Goal: Task Accomplishment & Management: Complete application form

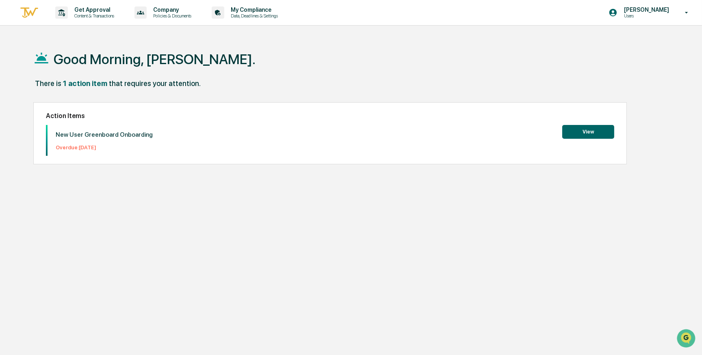
click at [589, 133] on button "View" at bounding box center [588, 132] width 52 height 14
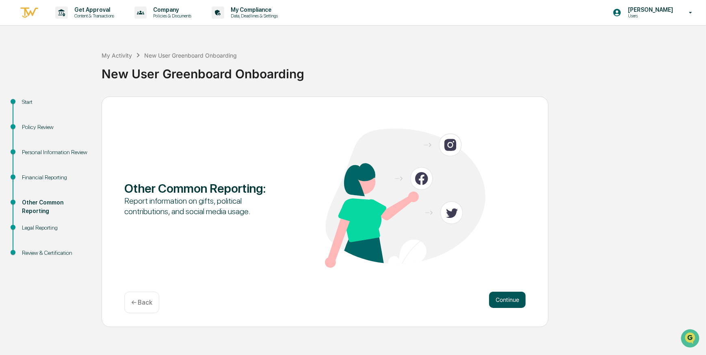
click at [510, 299] on button "Continue" at bounding box center [507, 300] width 37 height 16
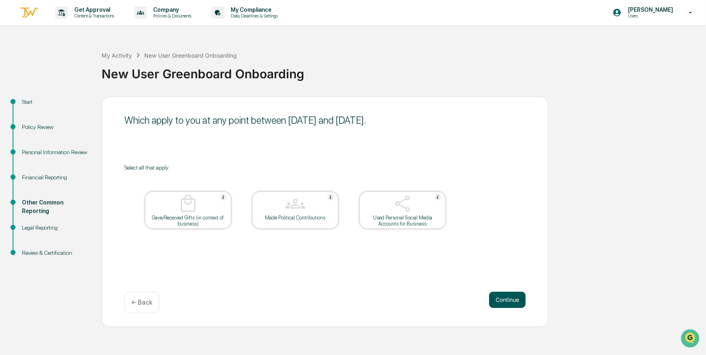
click at [508, 300] on button "Continue" at bounding box center [507, 300] width 37 height 16
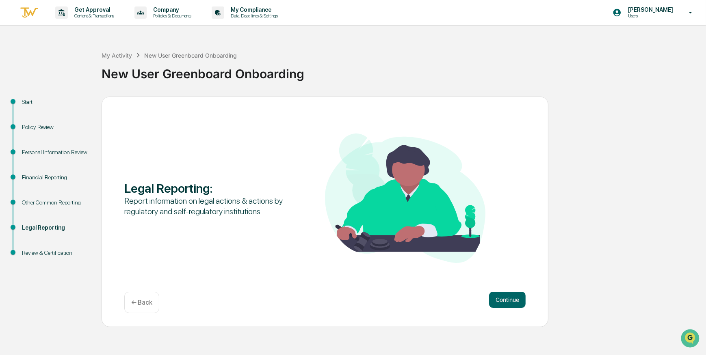
click at [508, 300] on button "Continue" at bounding box center [507, 300] width 37 height 16
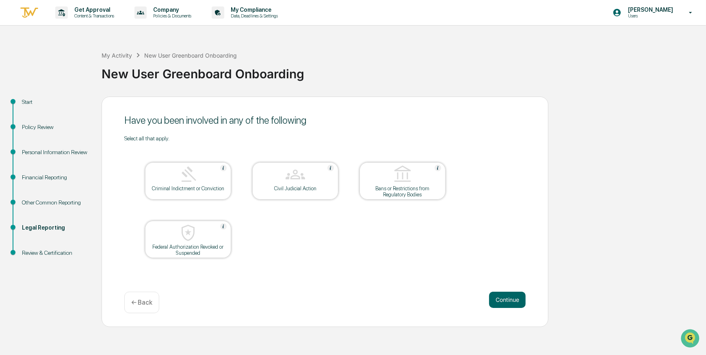
click at [508, 300] on button "Continue" at bounding box center [507, 300] width 37 height 16
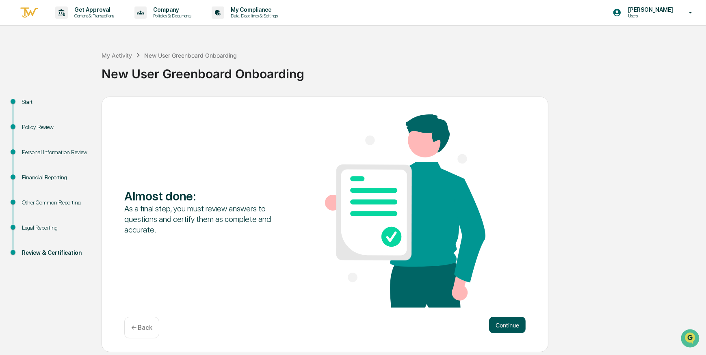
click at [502, 326] on button "Continue" at bounding box center [507, 325] width 37 height 16
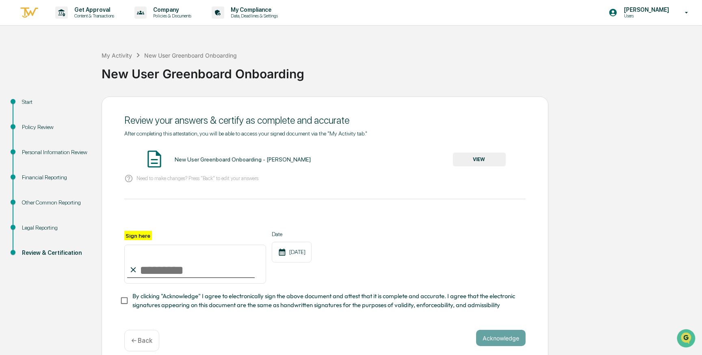
click at [153, 273] on input "Sign here" at bounding box center [195, 264] width 142 height 39
type input "**********"
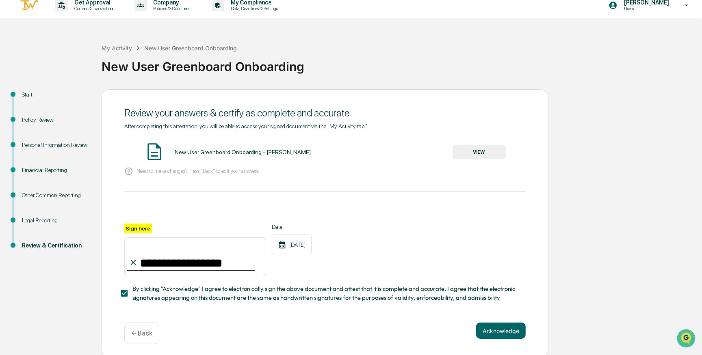
scroll to position [13, 0]
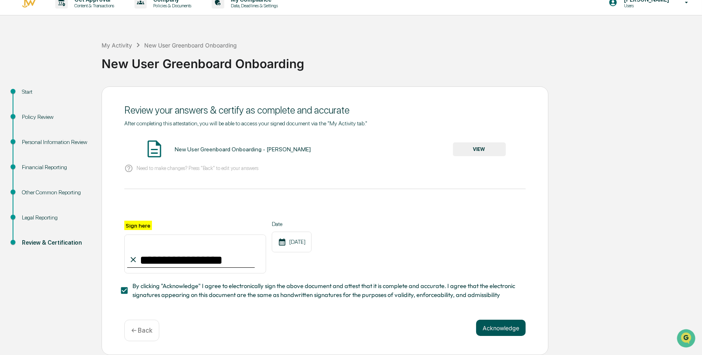
click at [501, 326] on button "Acknowledge" at bounding box center [501, 328] width 50 height 16
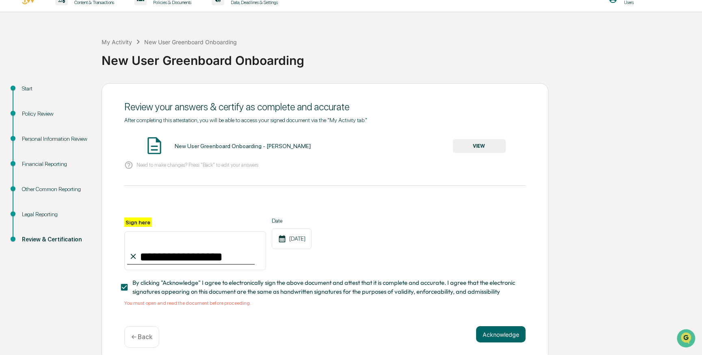
click at [476, 147] on button "VIEW" at bounding box center [479, 146] width 53 height 14
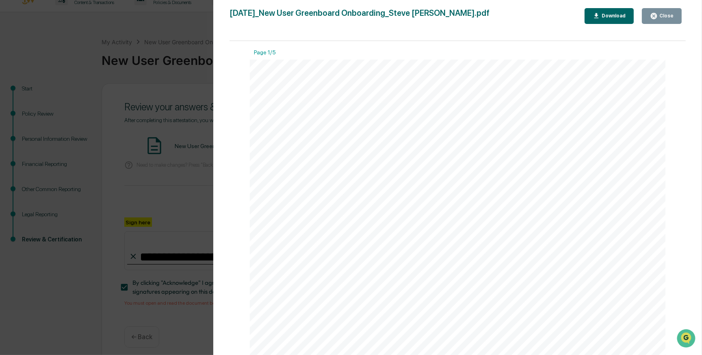
click at [609, 12] on div "Download" at bounding box center [608, 16] width 33 height 8
click at [661, 14] on div "Close" at bounding box center [665, 16] width 16 height 6
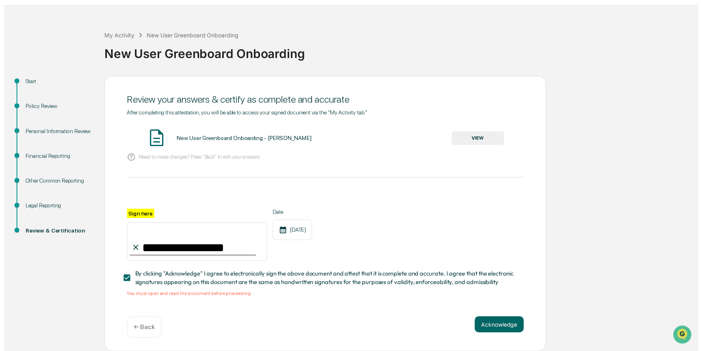
scroll to position [24, 0]
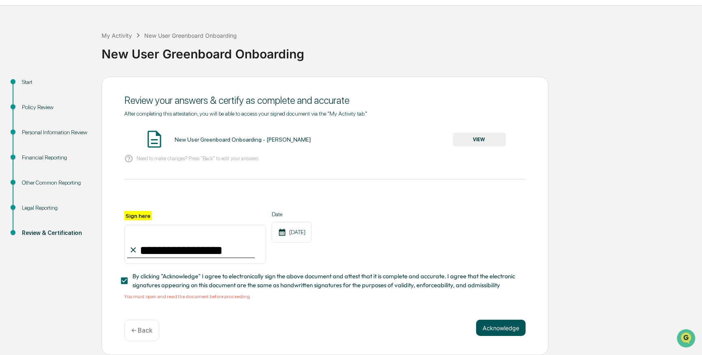
click at [501, 325] on button "Acknowledge" at bounding box center [501, 328] width 50 height 16
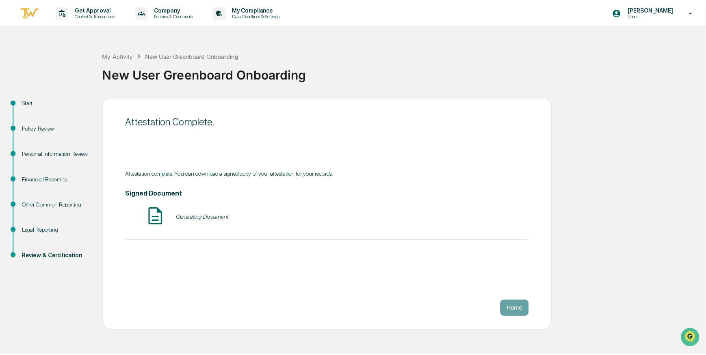
scroll to position [0, 0]
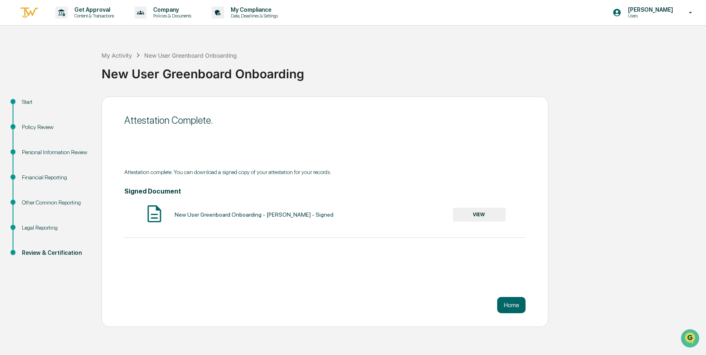
click at [482, 212] on button "VIEW" at bounding box center [479, 215] width 53 height 14
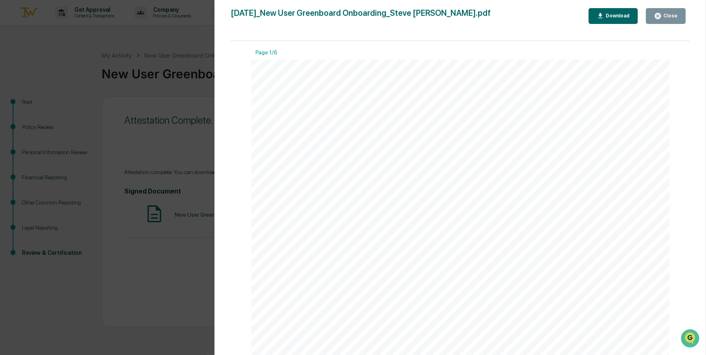
click at [620, 13] on div "Download" at bounding box center [617, 16] width 26 height 6
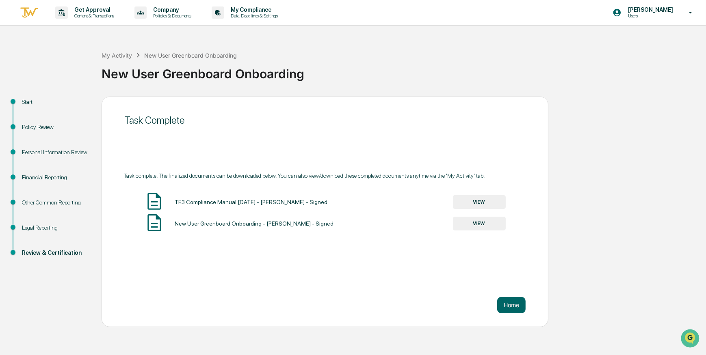
click at [484, 201] on button "VIEW" at bounding box center [479, 202] width 53 height 14
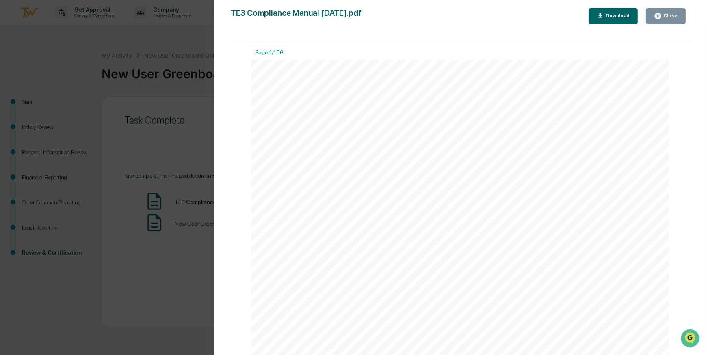
click at [616, 14] on div "Download" at bounding box center [617, 16] width 26 height 6
click at [661, 15] on icon "button" at bounding box center [658, 16] width 8 height 8
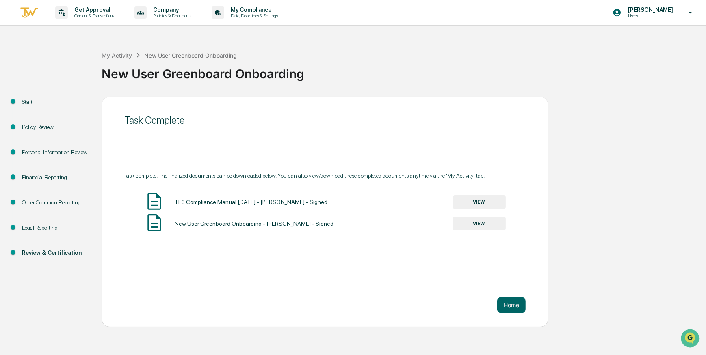
click at [476, 224] on button "VIEW" at bounding box center [479, 224] width 53 height 14
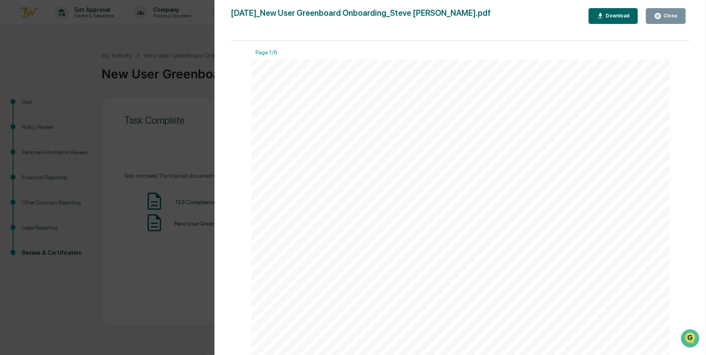
click at [618, 19] on div "Download" at bounding box center [617, 16] width 26 height 6
click at [659, 16] on icon "button" at bounding box center [658, 16] width 8 height 8
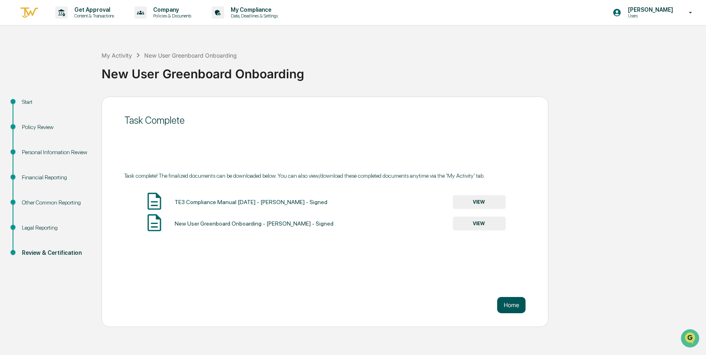
click at [510, 303] on button "Home" at bounding box center [511, 305] width 28 height 16
